Goal: Transaction & Acquisition: Purchase product/service

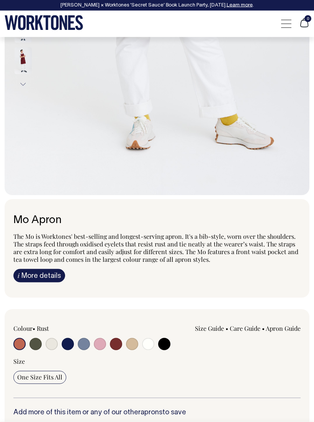
scroll to position [299, 0]
click at [39, 279] on link "i More details" at bounding box center [39, 275] width 52 height 13
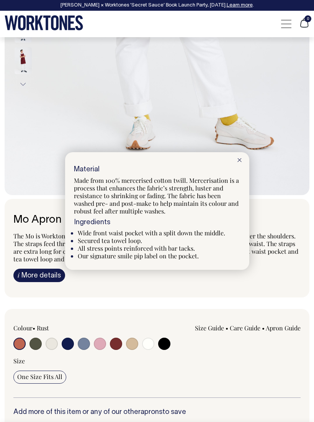
click at [163, 344] on div at bounding box center [157, 211] width 314 height 422
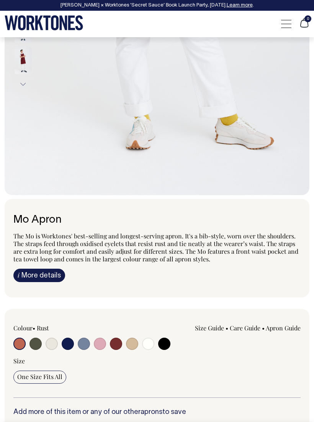
click at [84, 344] on input "radio" at bounding box center [84, 344] width 12 height 12
radio input "true"
select select "Blue/Grey"
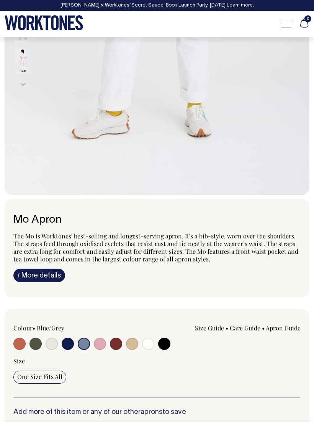
click at [70, 345] on input "radio" at bounding box center [68, 344] width 12 height 12
radio input "true"
select select "Dark Navy"
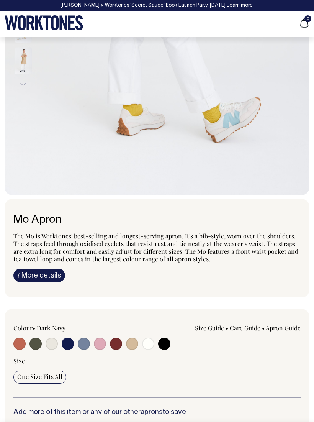
click at [99, 346] on input "radio" at bounding box center [100, 344] width 12 height 12
radio input "true"
select select "Pink"
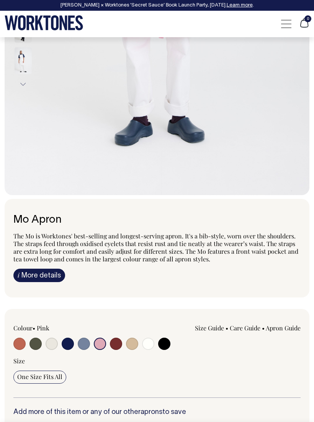
click at [161, 342] on input "radio" at bounding box center [164, 344] width 12 height 12
radio input "true"
select select "Black"
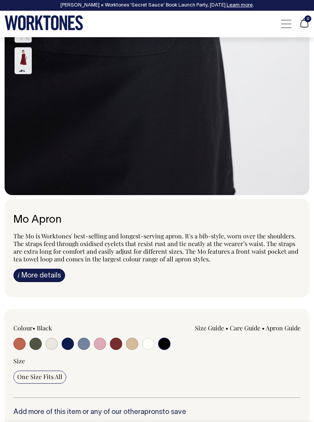
click at [34, 345] on input "radio" at bounding box center [36, 344] width 12 height 12
radio input "true"
select select "Olive"
